Goal: Transaction & Acquisition: Purchase product/service

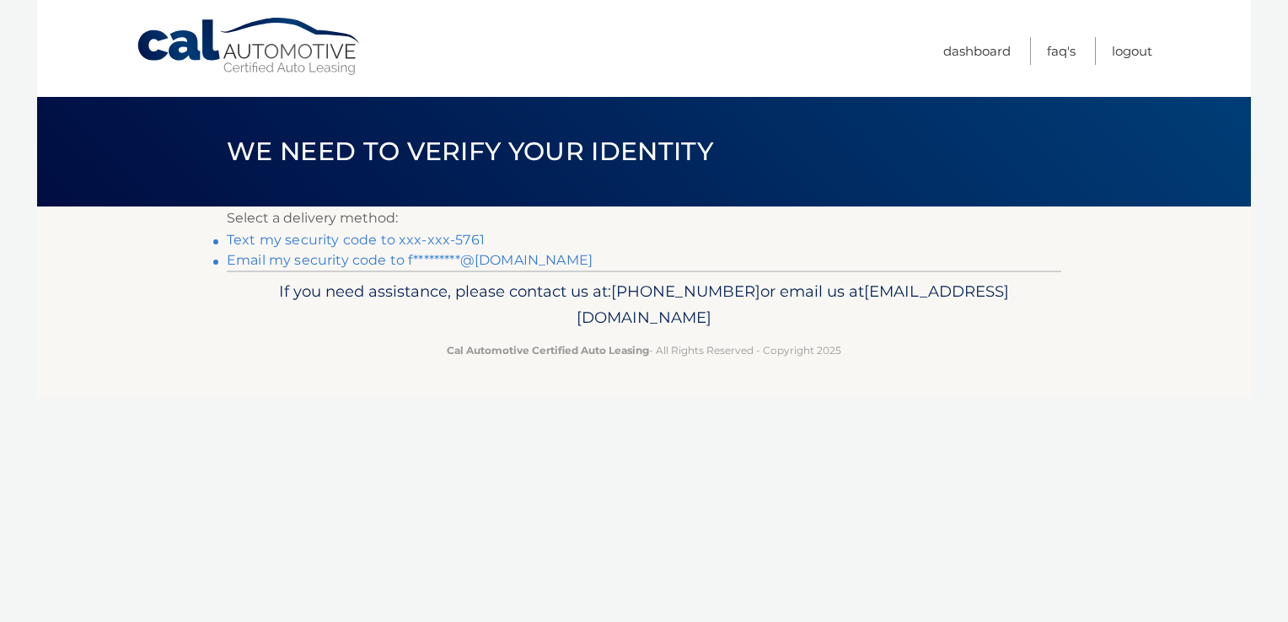
click at [372, 244] on link "Text my security code to xxx-xxx-5761" at bounding box center [356, 240] width 258 height 16
click at [293, 244] on link "Text my security code to xxx-xxx-5761" at bounding box center [356, 240] width 258 height 16
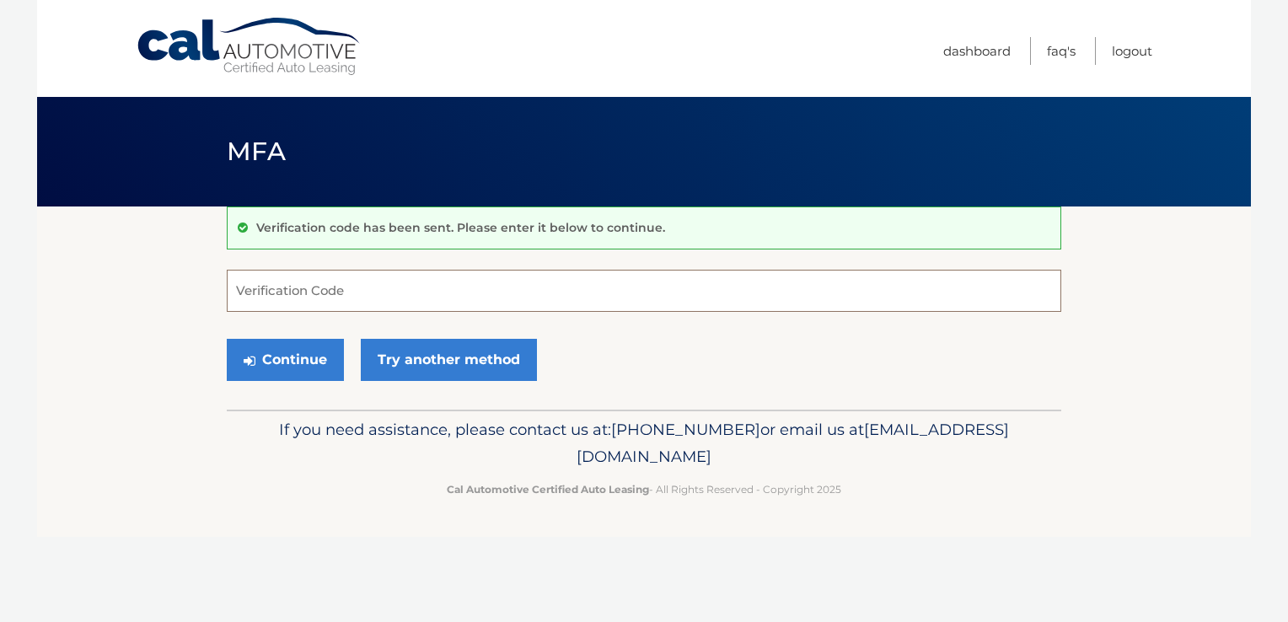
click at [418, 288] on input "Verification Code" at bounding box center [644, 291] width 834 height 42
type input "284092"
click at [293, 341] on button "Continue" at bounding box center [285, 360] width 117 height 42
click at [277, 353] on button "Continue" at bounding box center [285, 360] width 117 height 42
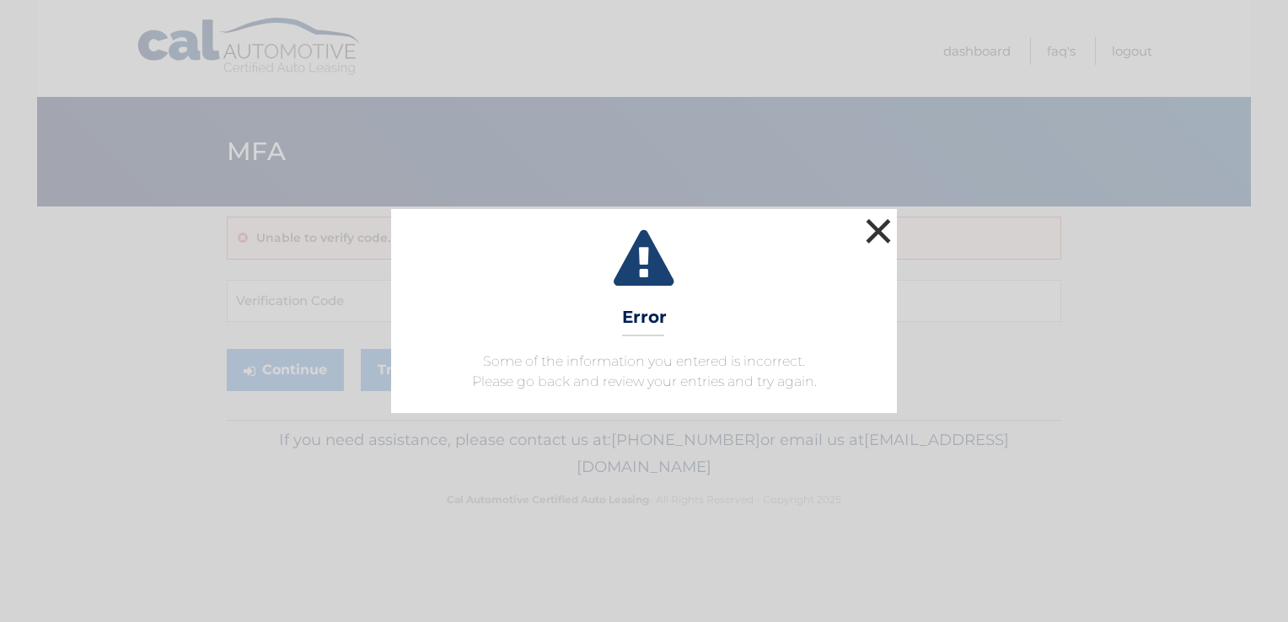
click at [870, 238] on button "×" at bounding box center [878, 231] width 34 height 34
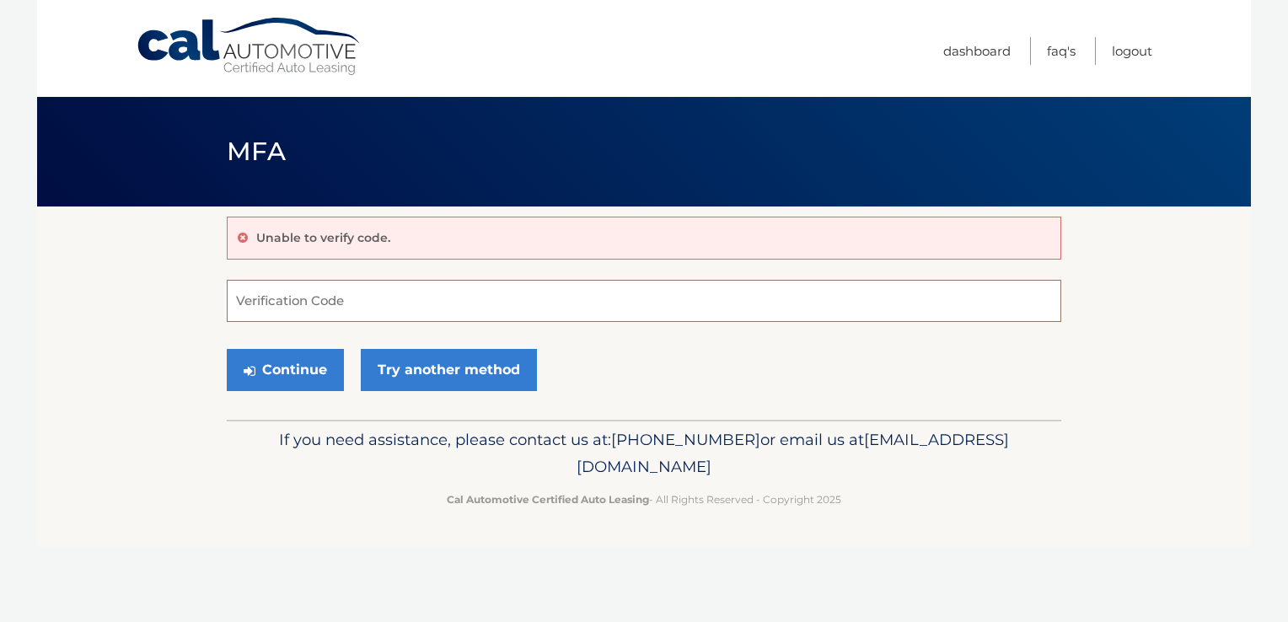
click at [377, 311] on input "Verification Code" at bounding box center [644, 301] width 834 height 42
type input "284092"
click at [281, 374] on button "Continue" at bounding box center [285, 370] width 117 height 42
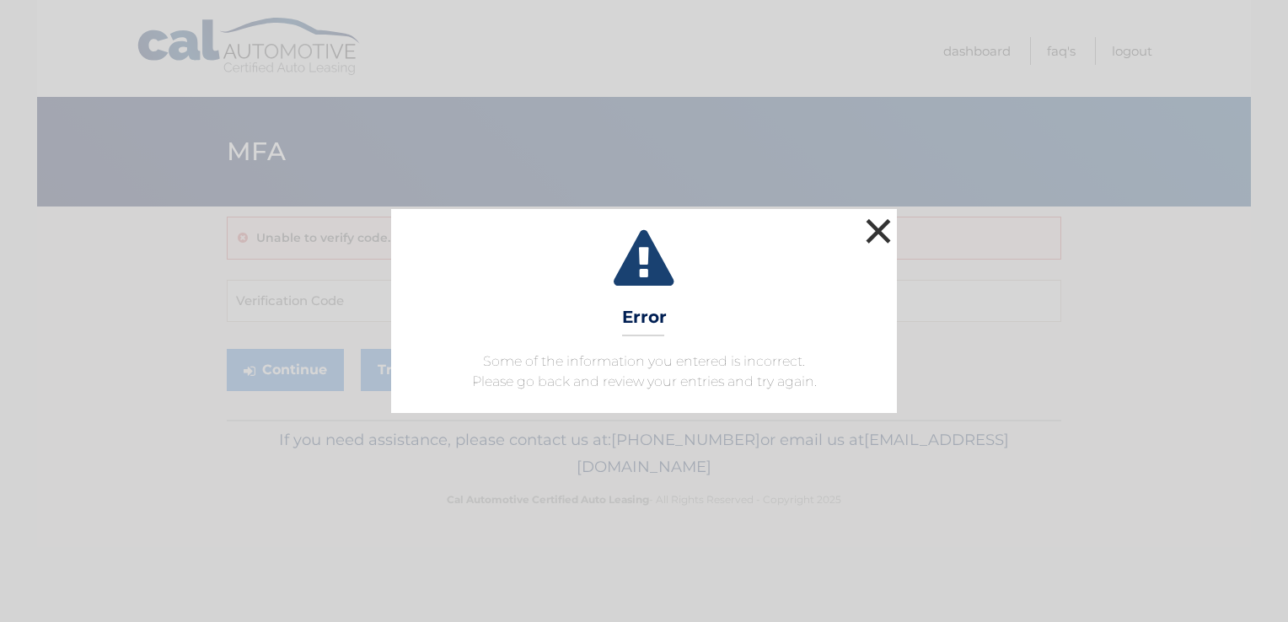
click at [883, 233] on button "×" at bounding box center [878, 231] width 34 height 34
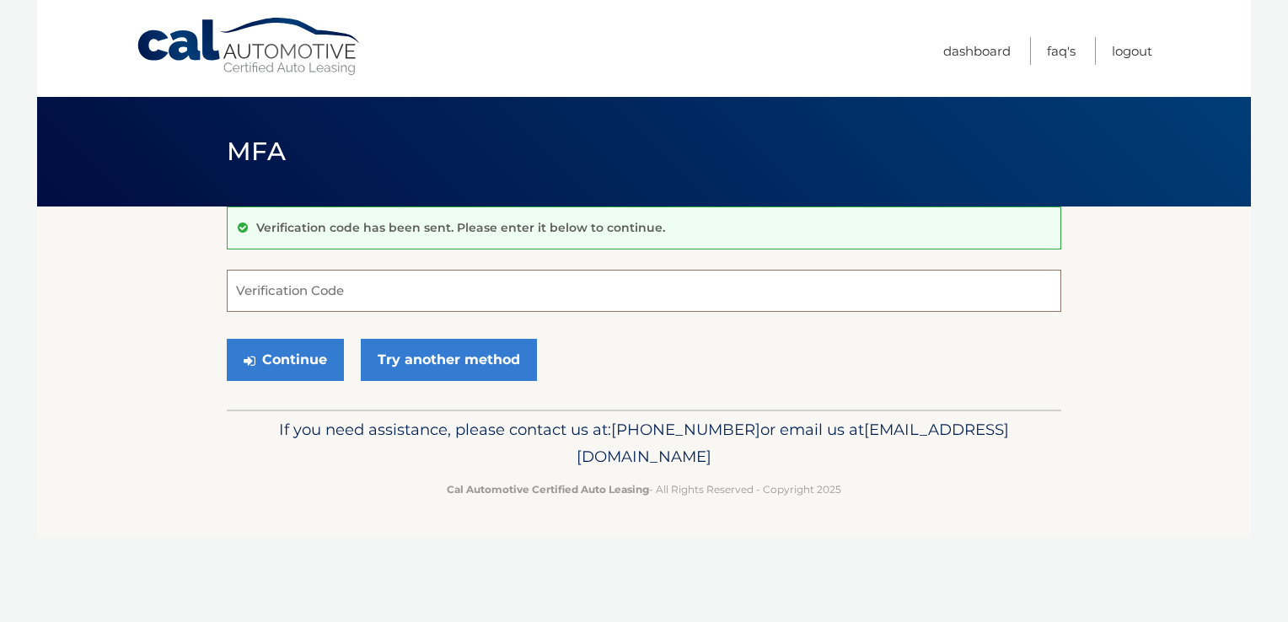
click at [390, 288] on input "Verification Code" at bounding box center [644, 291] width 834 height 42
type input "914558"
click at [275, 370] on button "Continue" at bounding box center [285, 360] width 117 height 42
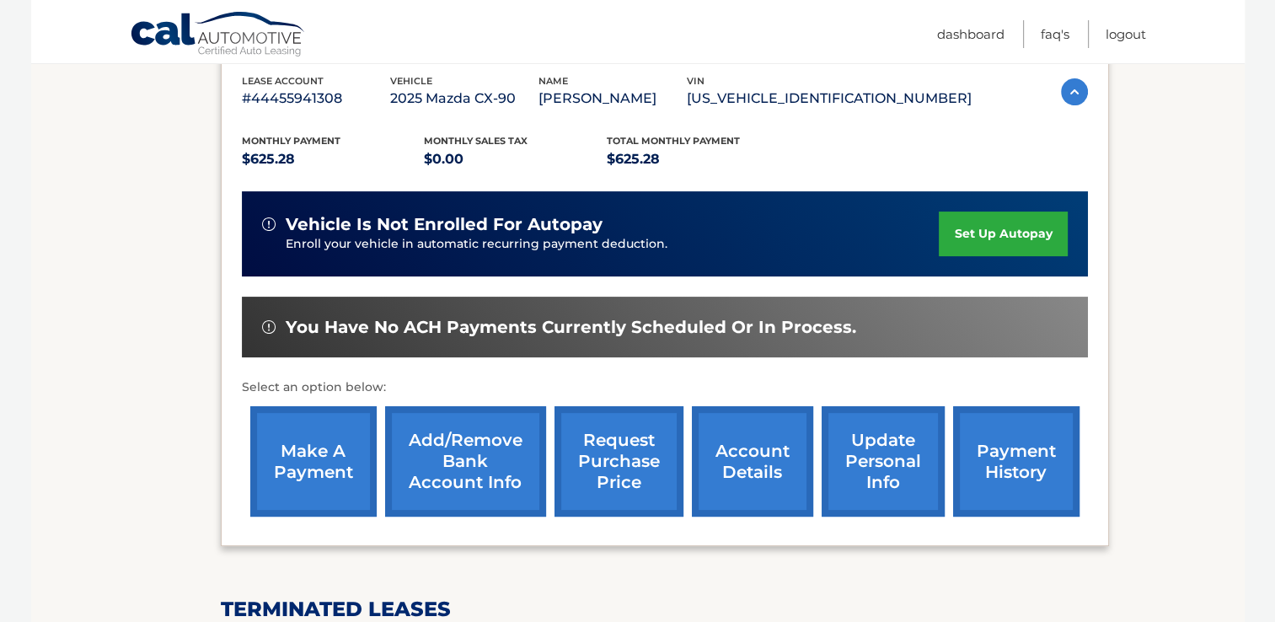
scroll to position [337, 0]
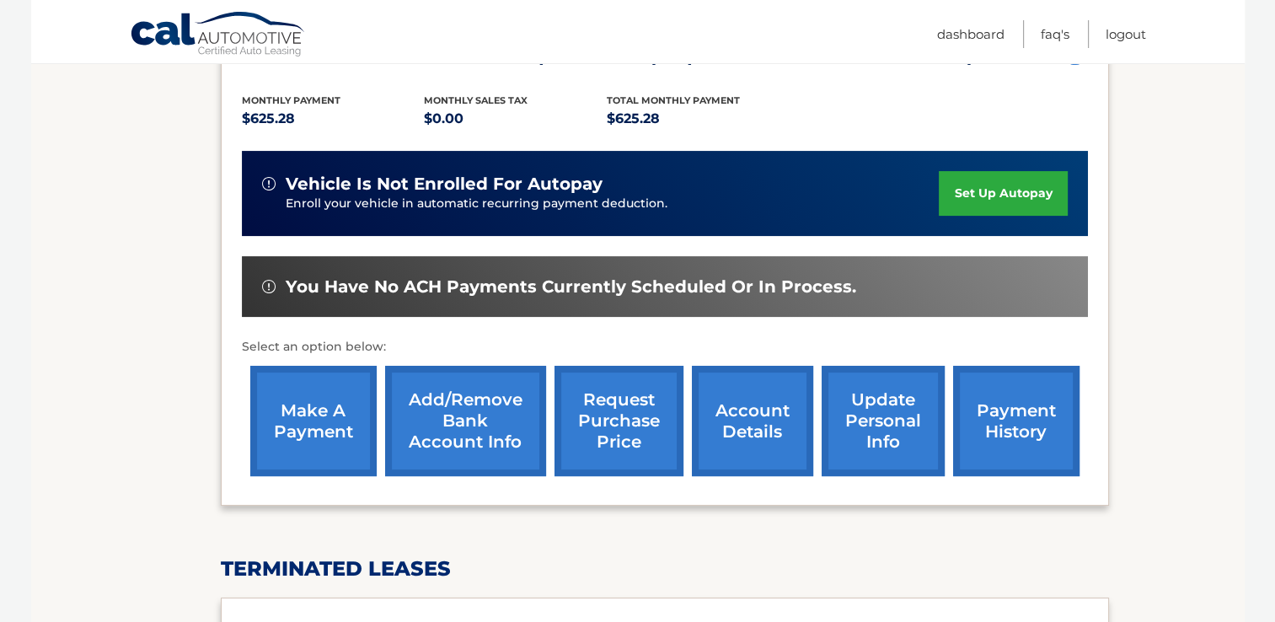
click at [315, 428] on link "make a payment" at bounding box center [313, 421] width 126 height 110
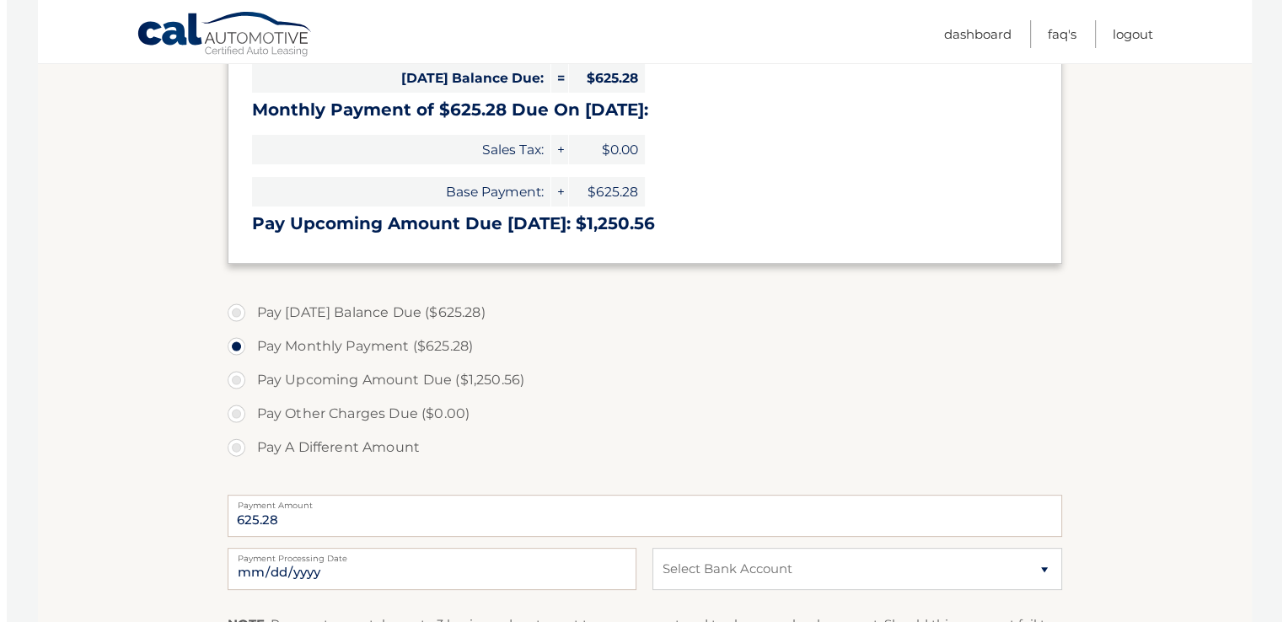
scroll to position [590, 0]
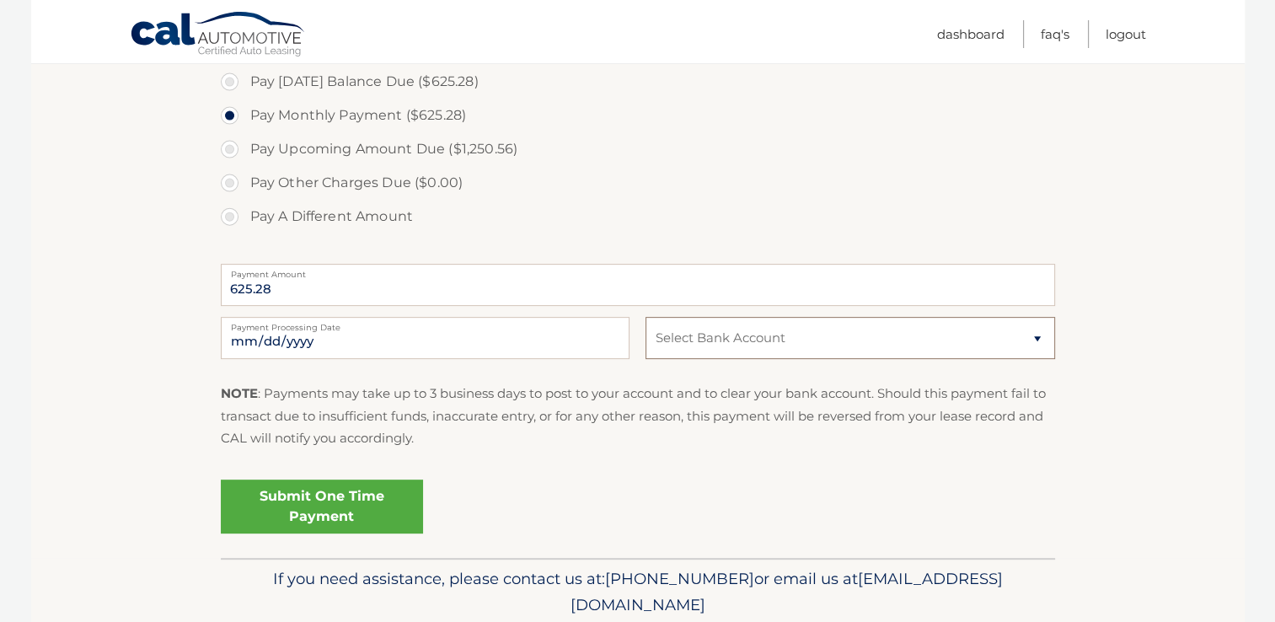
click at [770, 339] on select "Select Bank Account Checking BANK OF AMERICA, N.A. *****0827 Checking BANK OF A…" at bounding box center [850, 338] width 409 height 42
select select "ZTdjZjdjYWMtY2UxZC00ZDgxLTg5OWUtZGQyMjYxYTU4MTMz"
click at [646, 317] on select "Select Bank Account Checking BANK OF AMERICA, N.A. *****0827 Checking BANK OF A…" at bounding box center [850, 338] width 409 height 42
click at [368, 514] on link "Submit One Time Payment" at bounding box center [322, 507] width 202 height 54
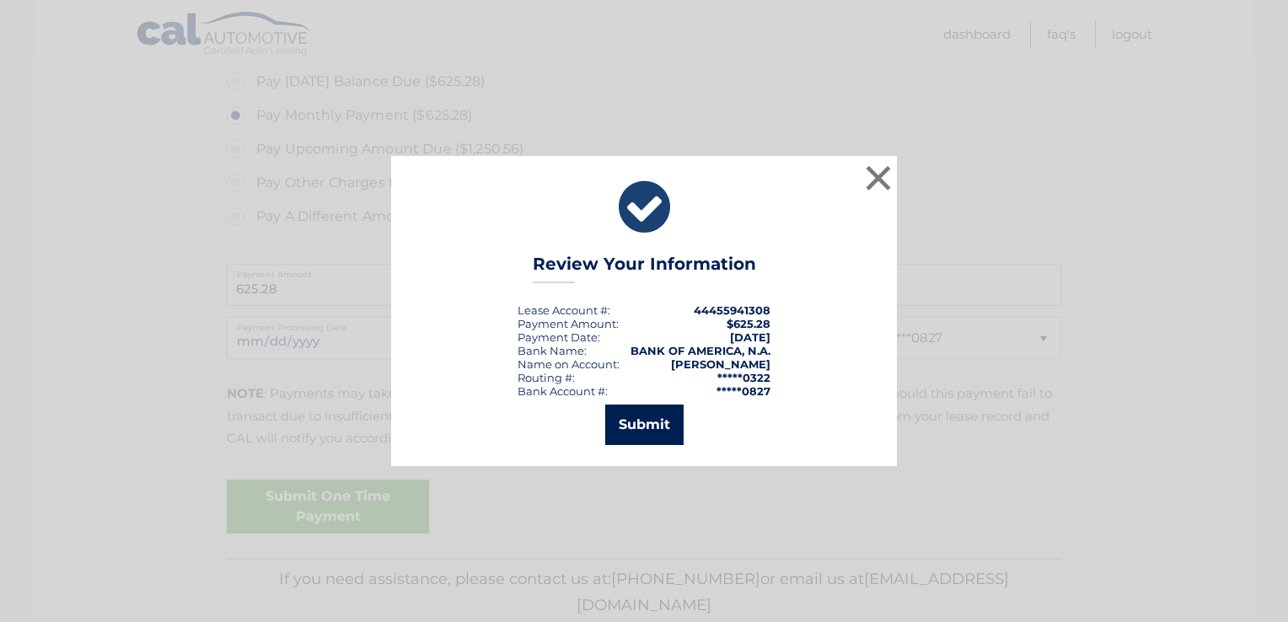
click at [668, 422] on button "Submit" at bounding box center [644, 425] width 78 height 40
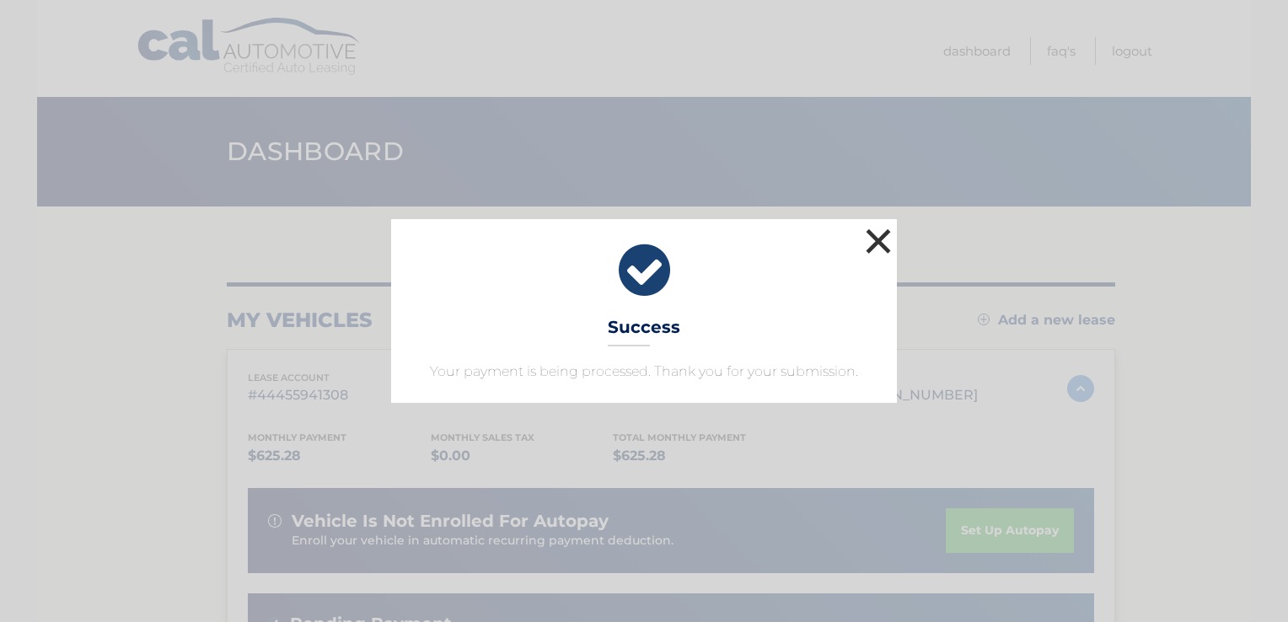
click at [873, 248] on button "×" at bounding box center [878, 241] width 34 height 34
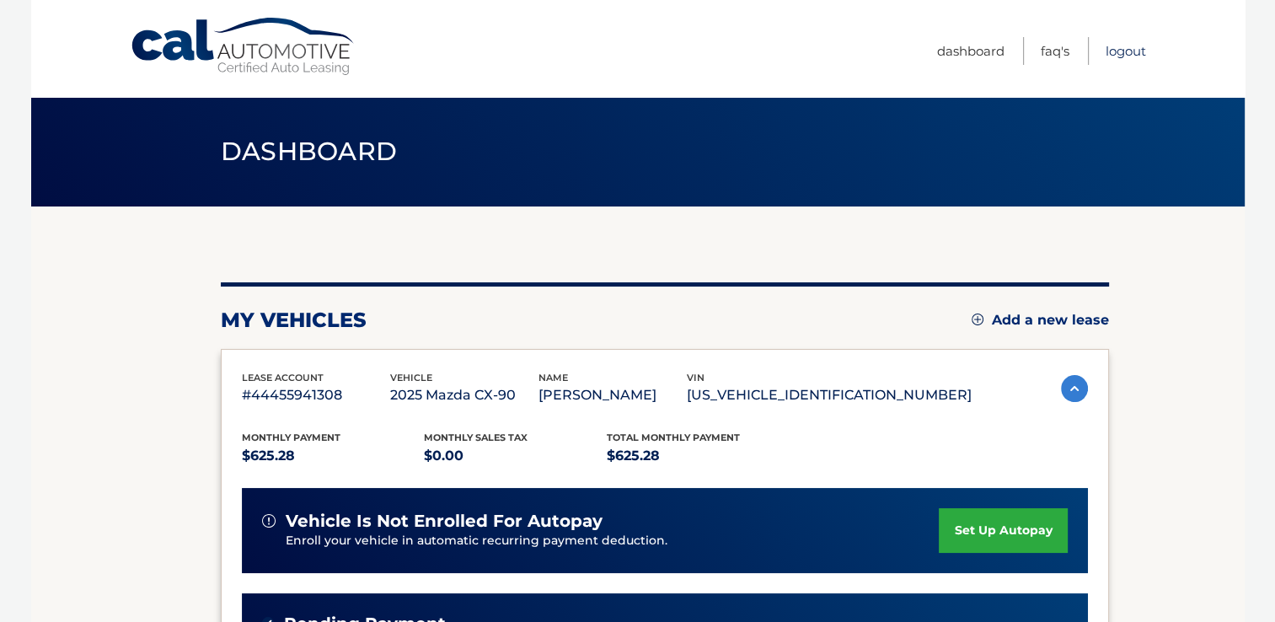
click at [1117, 45] on link "Logout" at bounding box center [1126, 51] width 40 height 28
